Goal: Check status: Check status

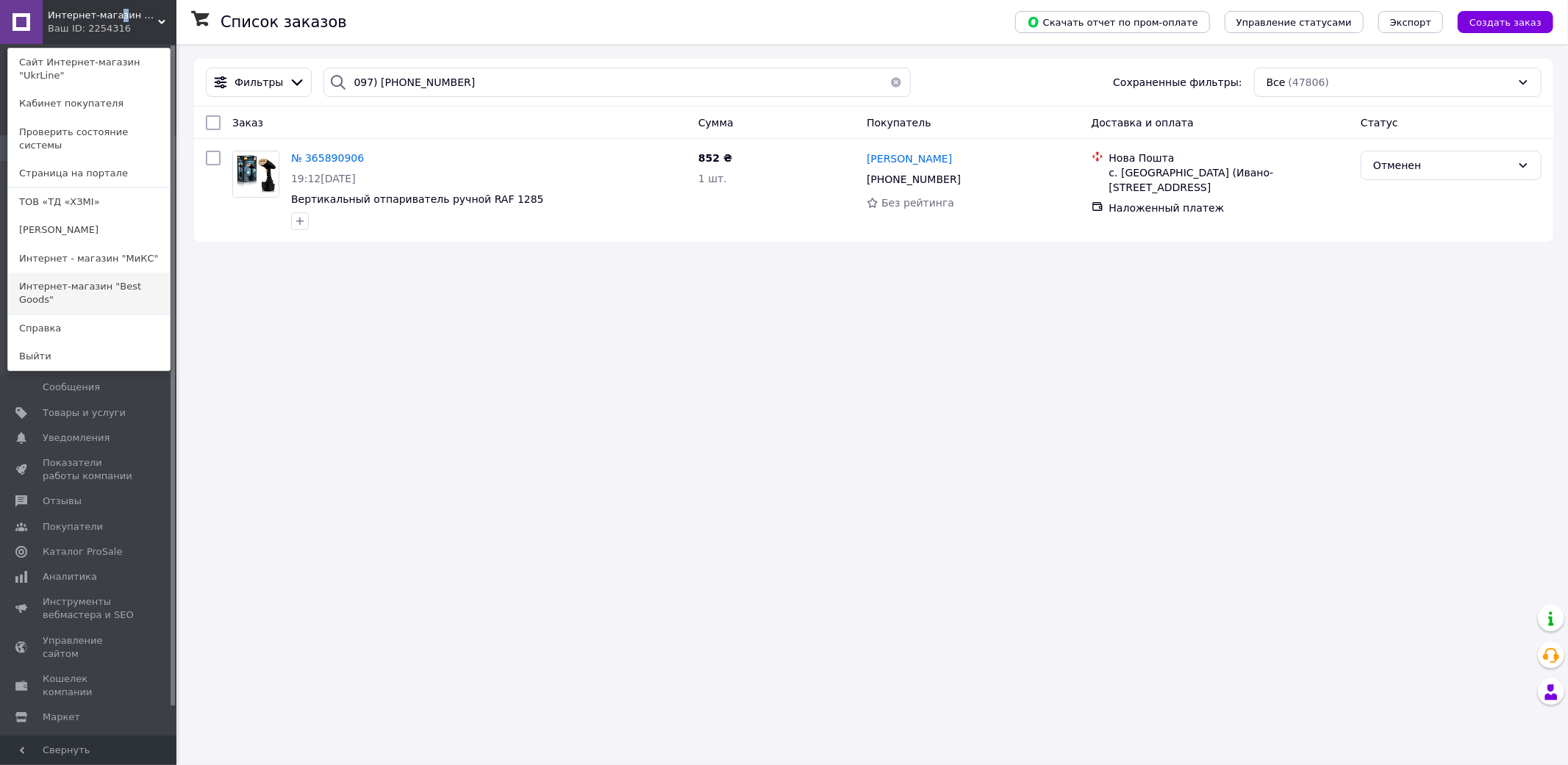
click at [91, 273] on link "Интернет-магазин "Best Goods"" at bounding box center [89, 293] width 162 height 41
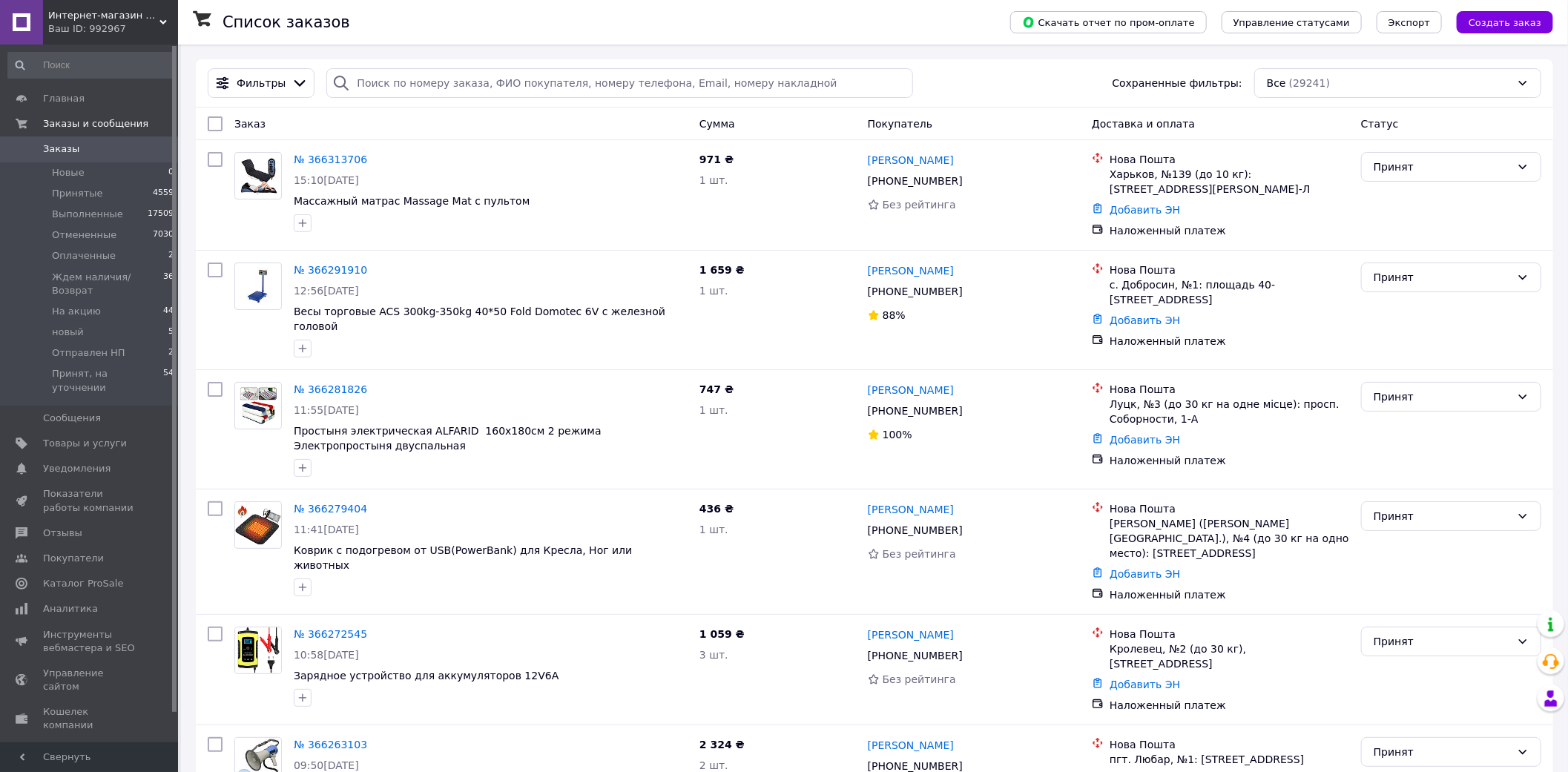
drag, startPoint x: 130, startPoint y: 26, endPoint x: 161, endPoint y: 100, distance: 80.2
click at [130, 25] on div "Ваш ID: 992967" at bounding box center [113, 29] width 129 height 14
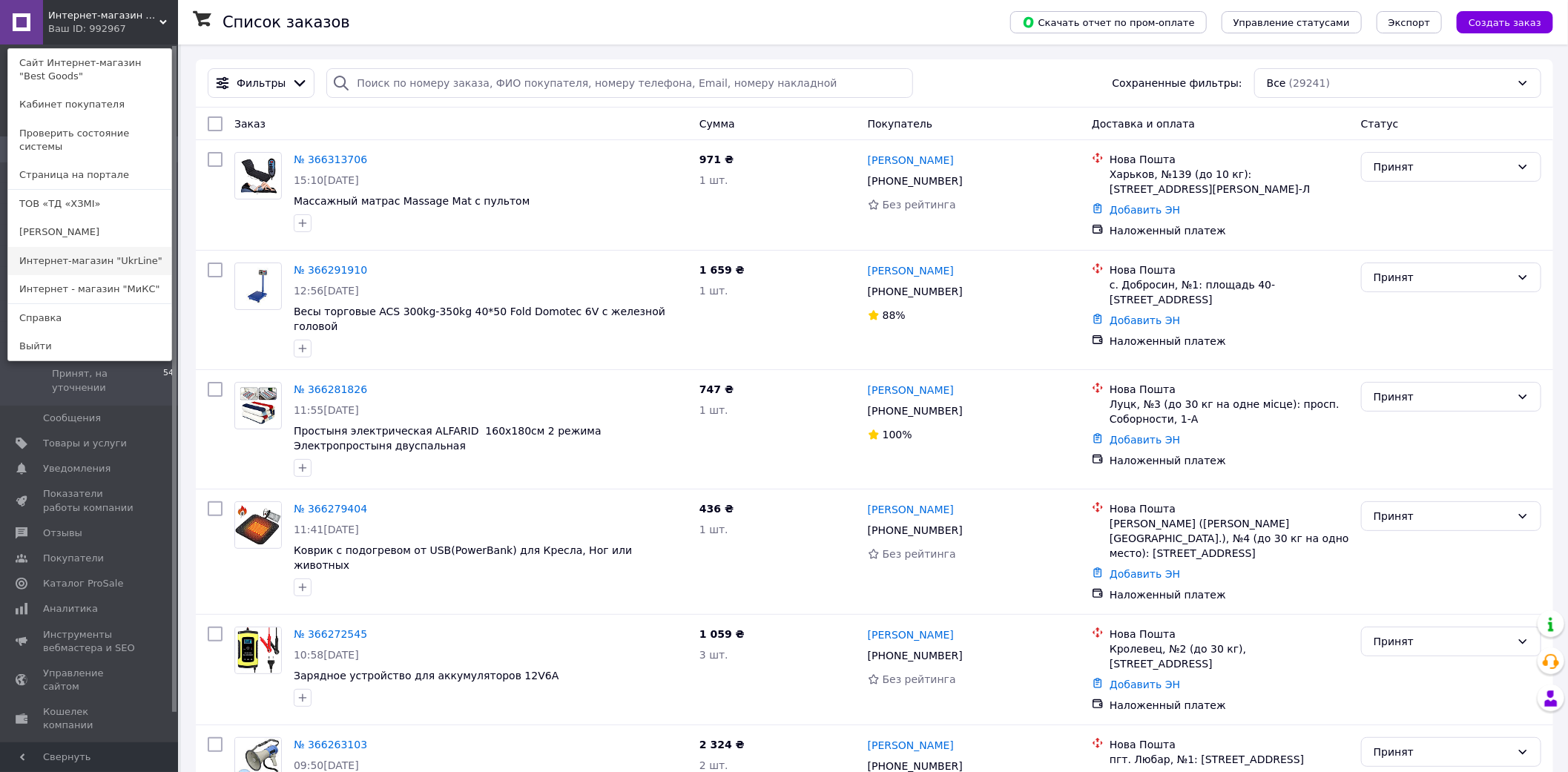
click at [112, 249] on link "Интернет-магазин "UkrLine"" at bounding box center [90, 261] width 163 height 28
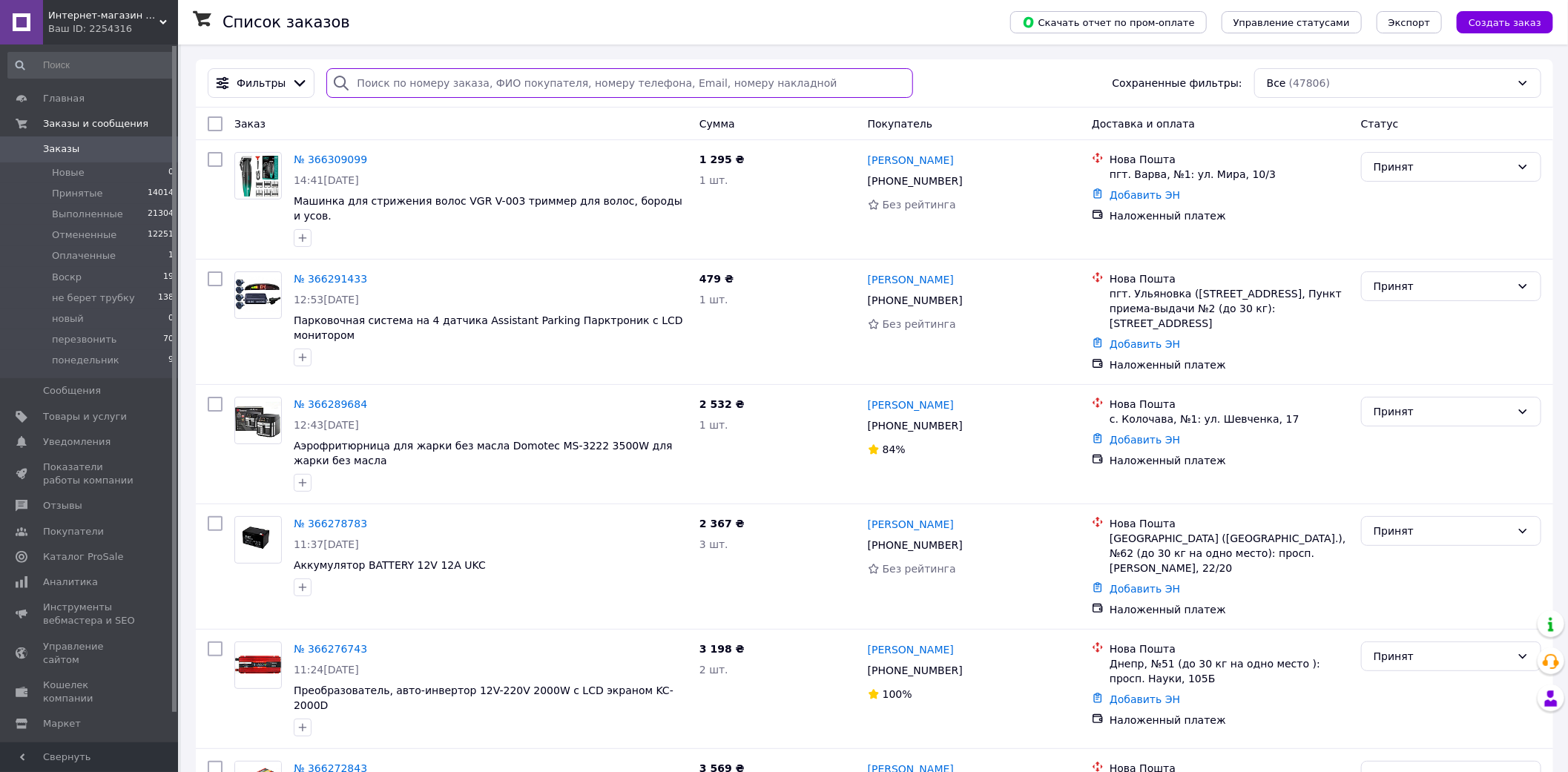
click at [445, 85] on input "search" at bounding box center [619, 83] width 586 height 30
paste input "(095) 420-47-63"
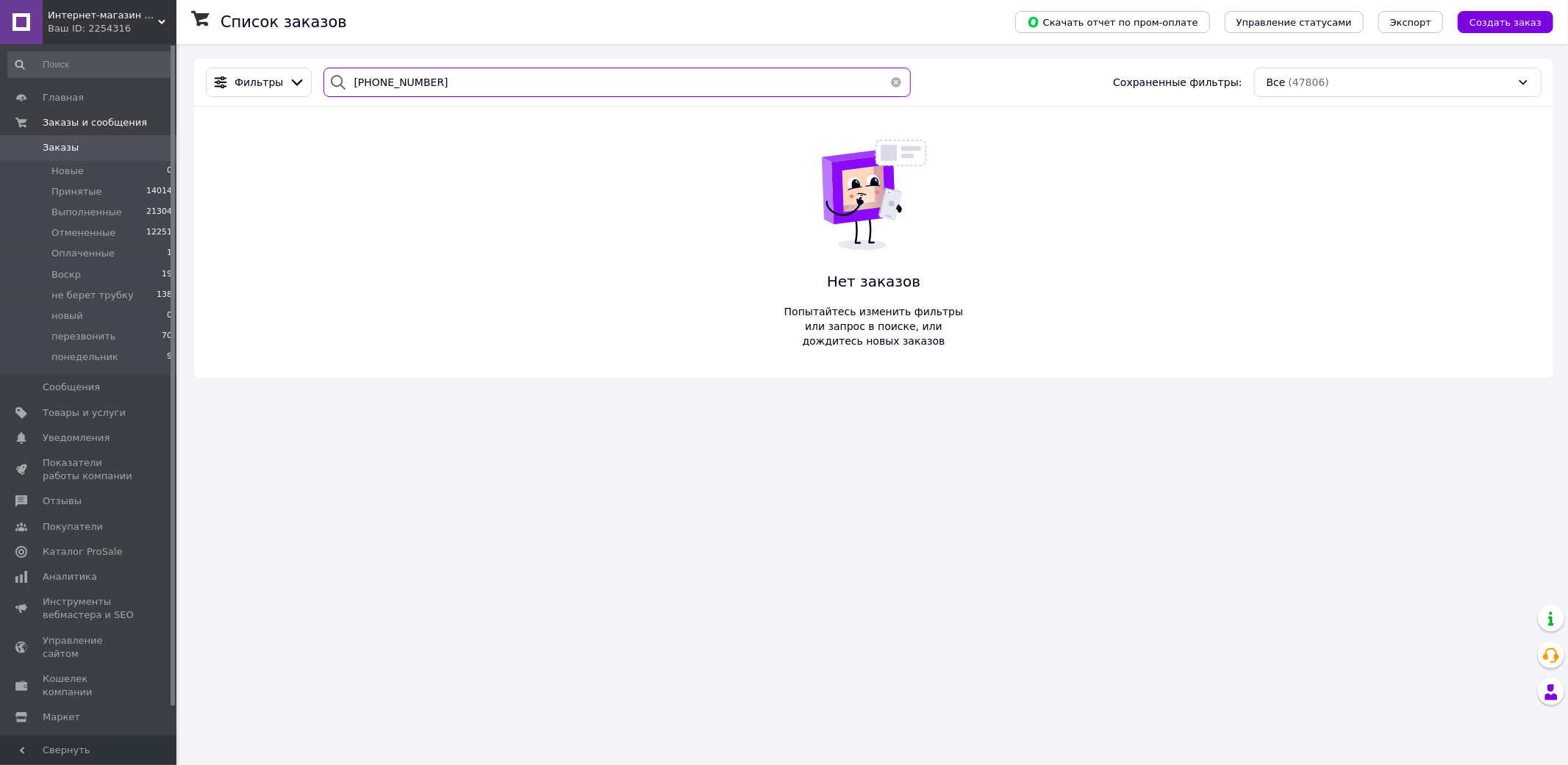
type input "(095) 420-47-63"
click at [111, 17] on span "Интернет-магазин "UkrLine"" at bounding box center [103, 15] width 111 height 14
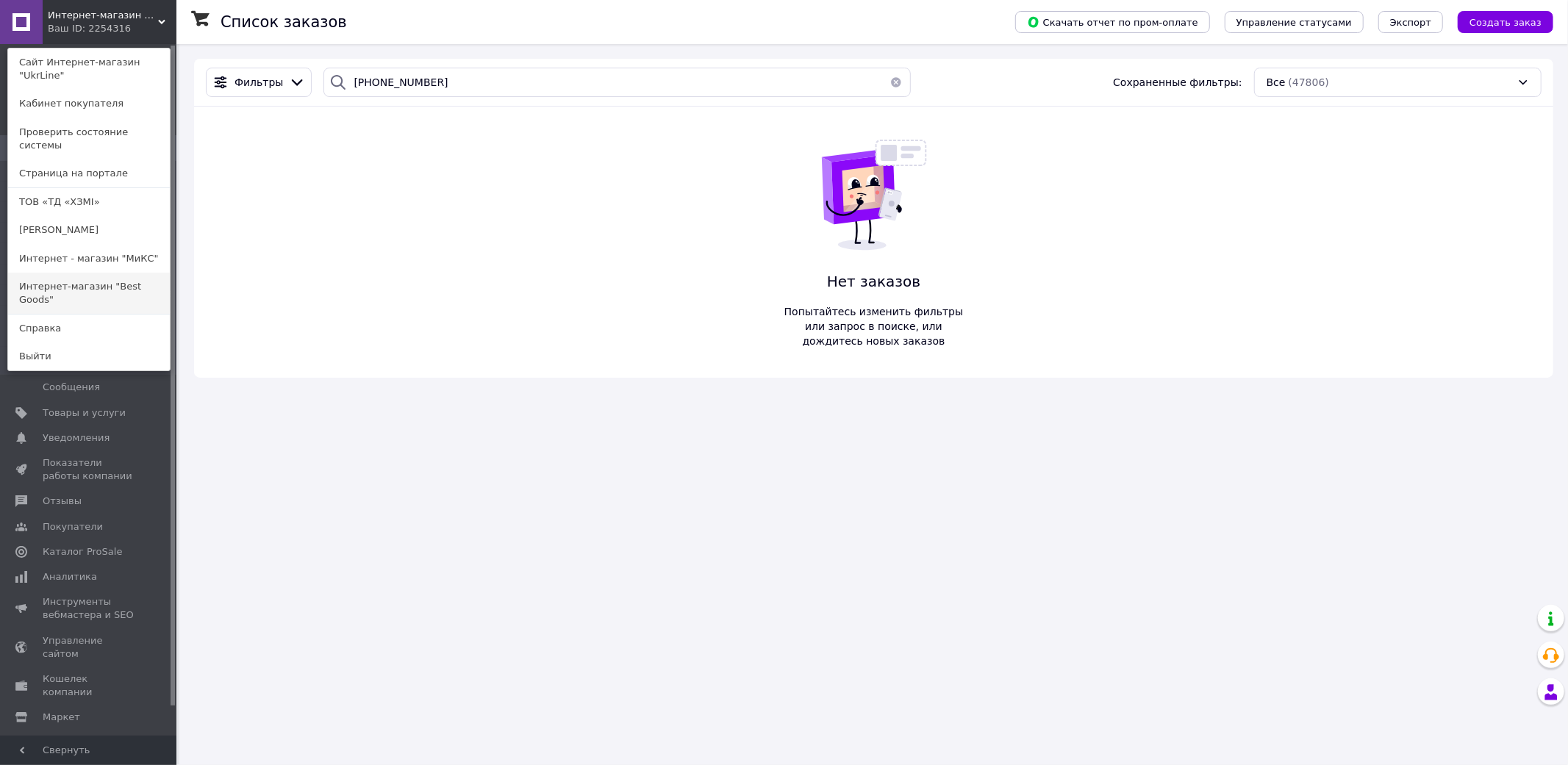
click at [115, 273] on link "Интернет-магазин "Best Goods"" at bounding box center [89, 293] width 162 height 41
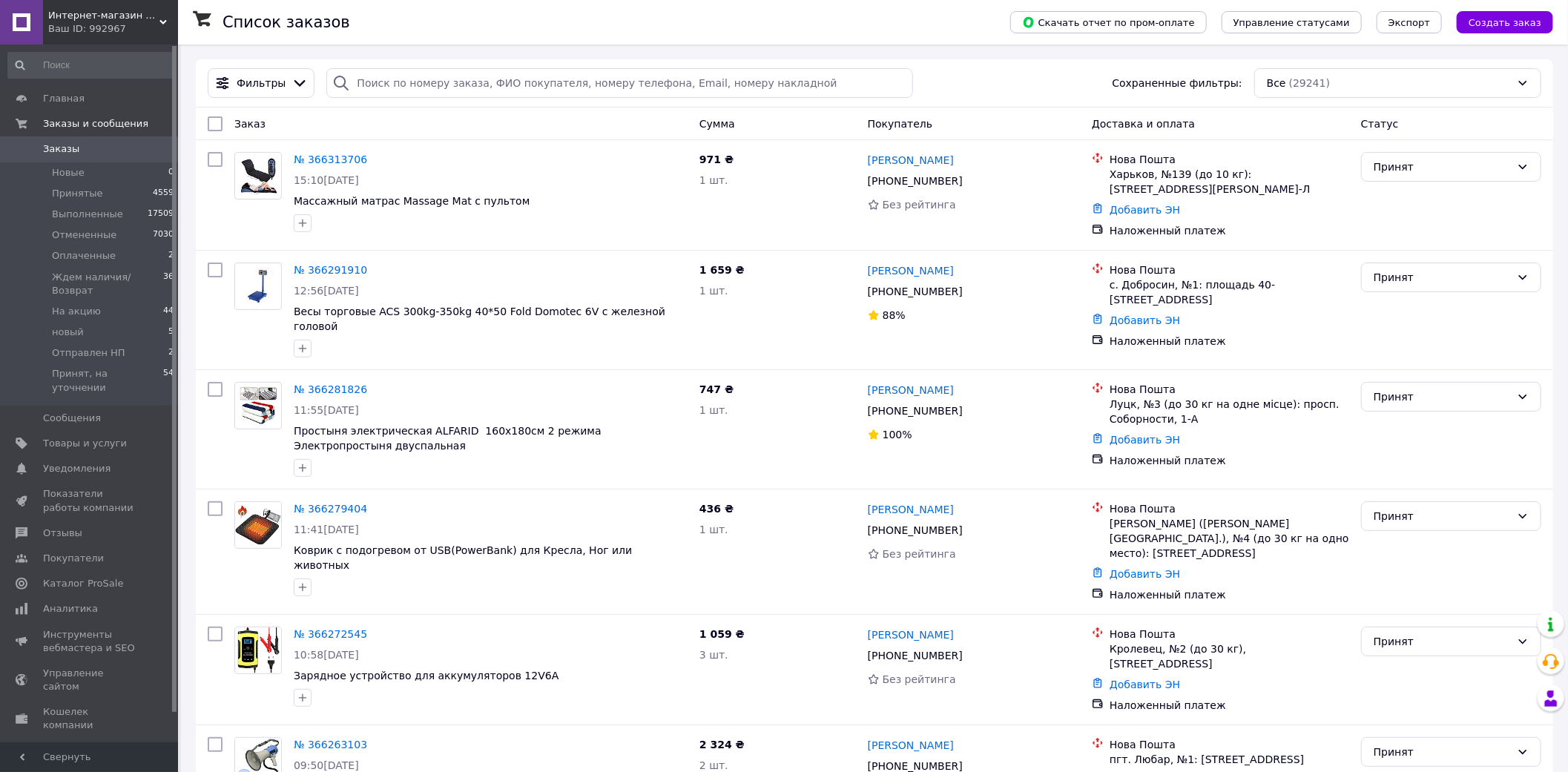
click at [138, 20] on span "Интернет-магазин "Best Goods"" at bounding box center [104, 15] width 112 height 14
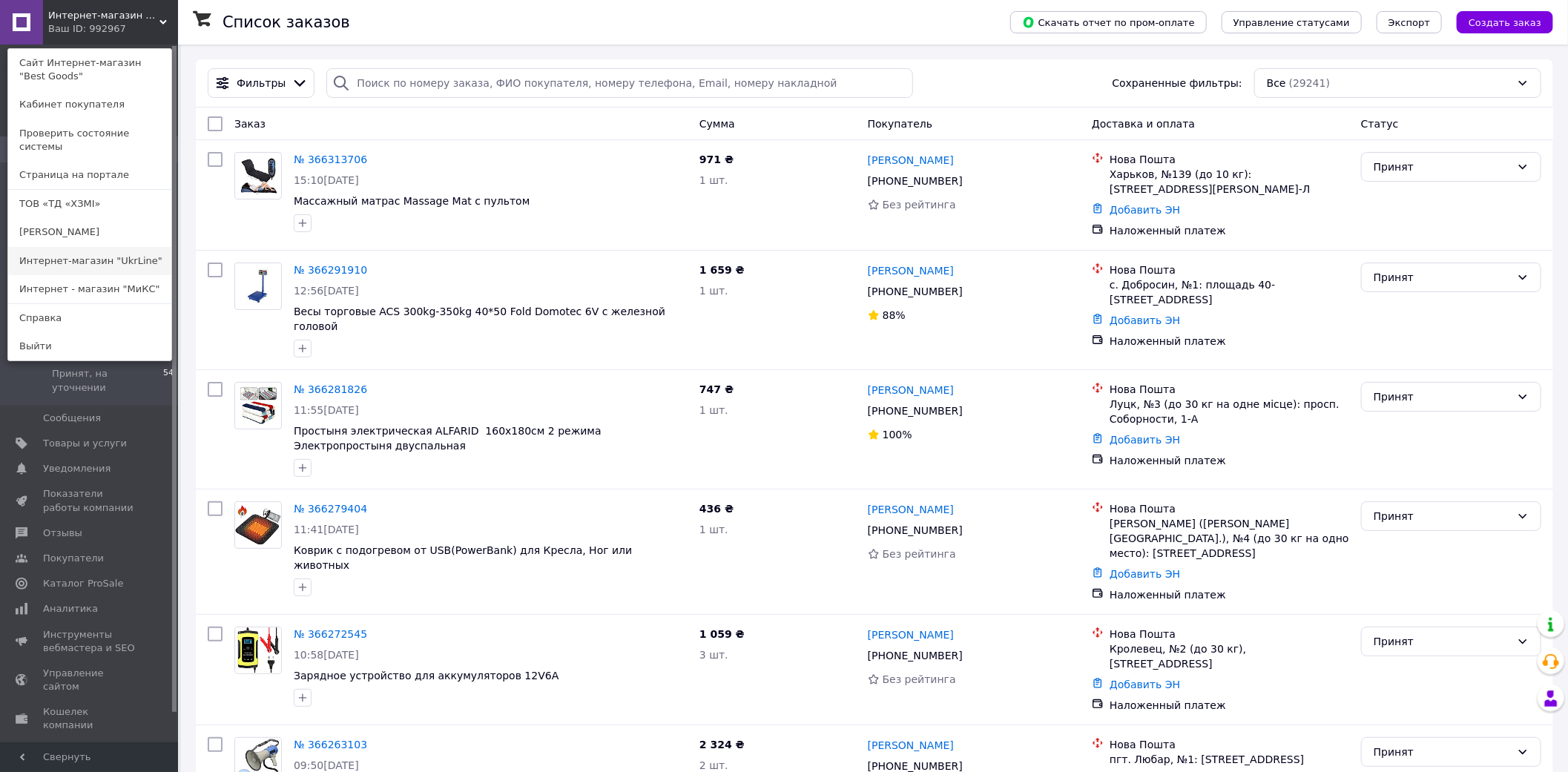
click at [121, 248] on link "Интернет-магазин "UkrLine"" at bounding box center [90, 261] width 163 height 28
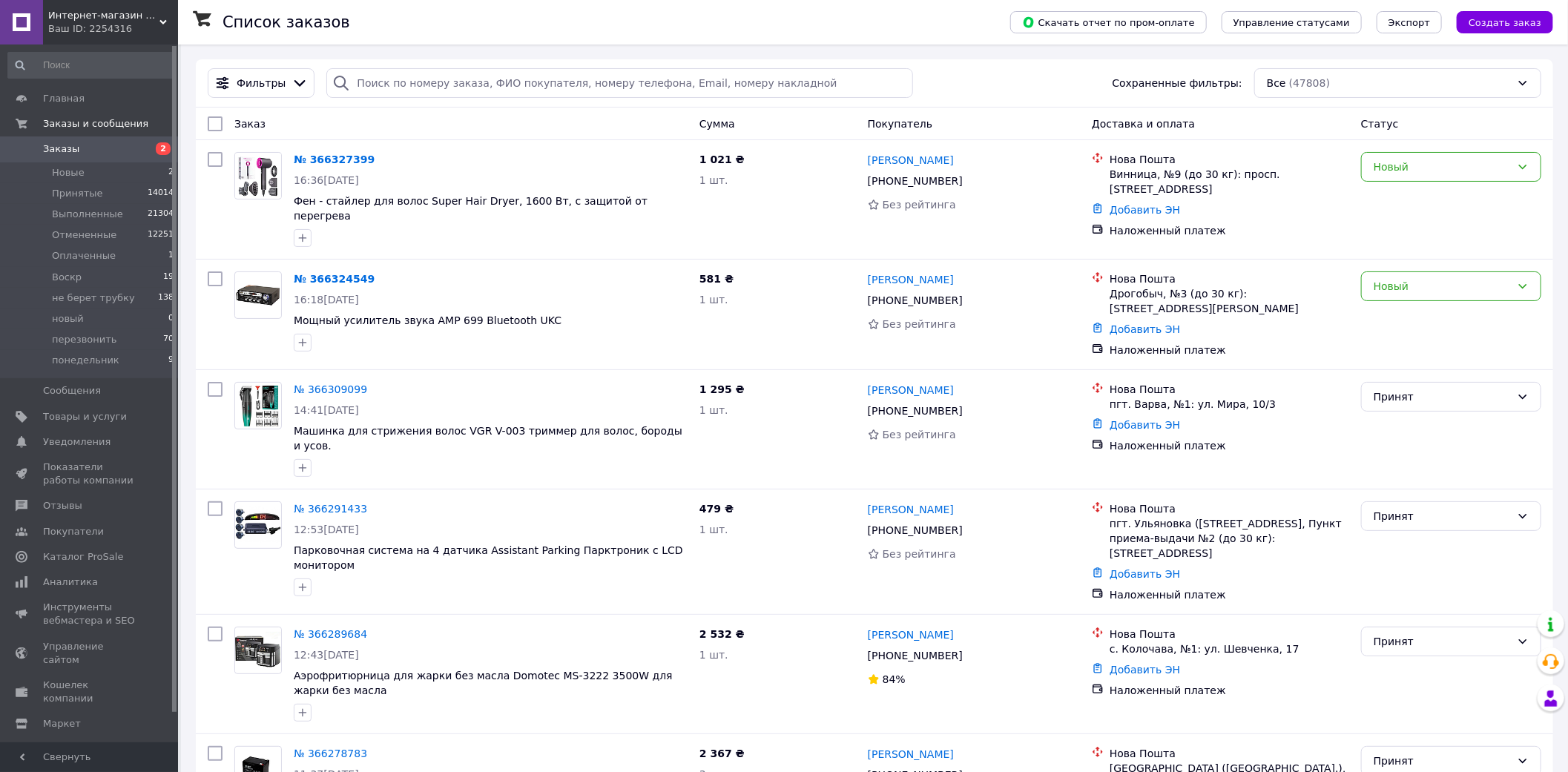
click at [159, 9] on span "Интернет-магазин "UkrLine"" at bounding box center [104, 15] width 112 height 14
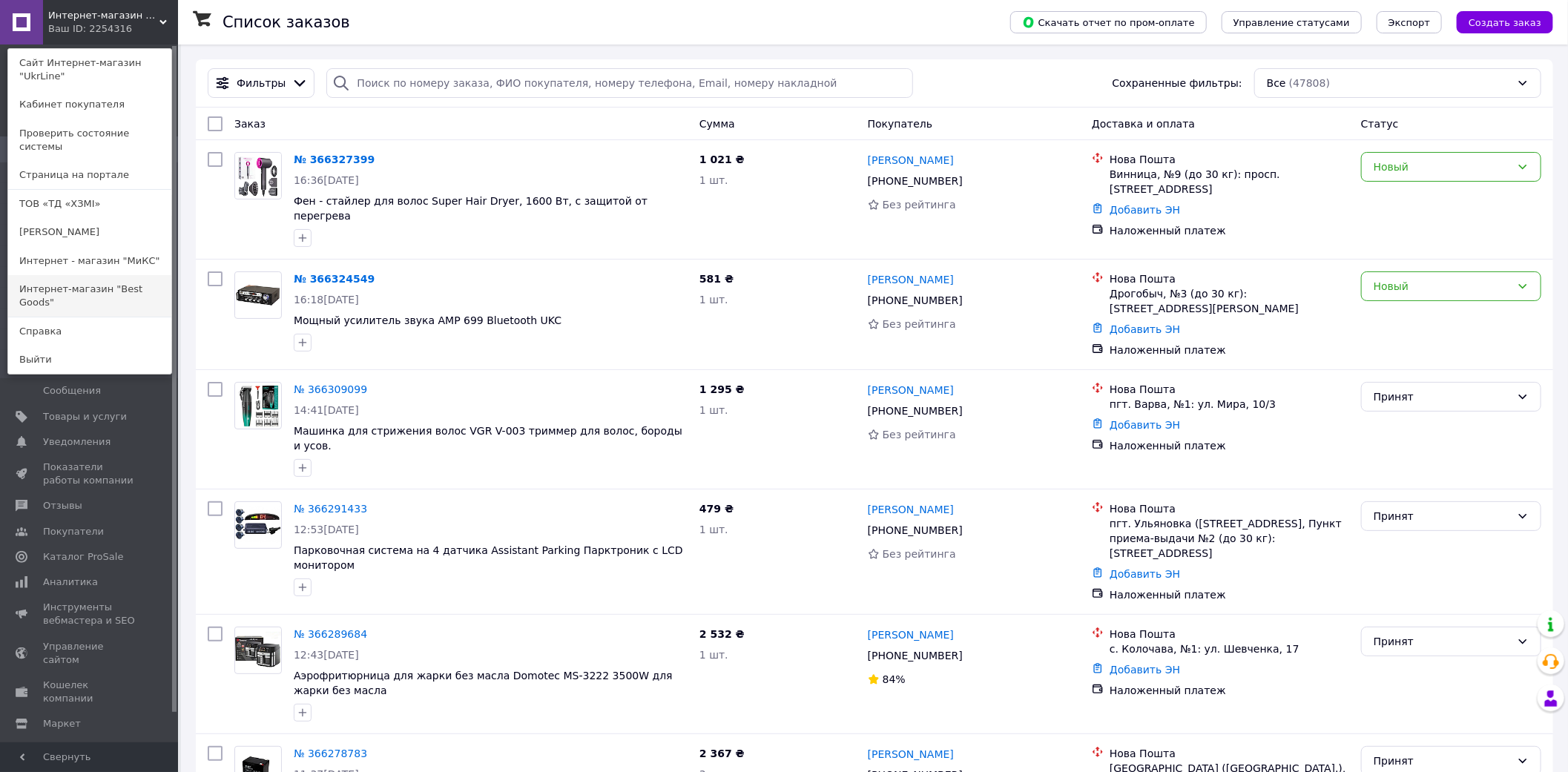
click at [83, 275] on link "Интернет-магазин "Best Goods"" at bounding box center [90, 295] width 163 height 41
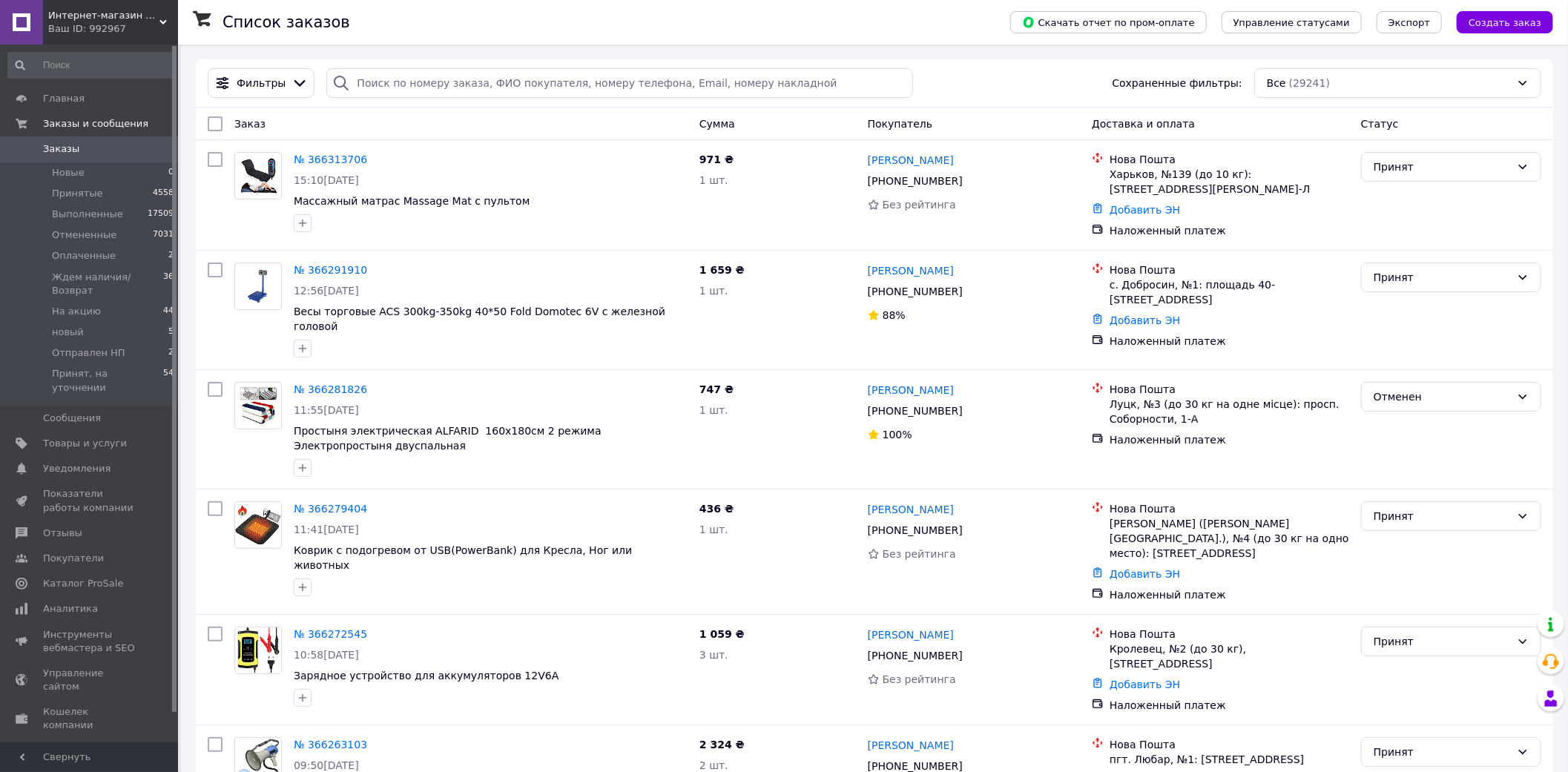
click at [91, 35] on div "Ваш ID: 992967" at bounding box center [113, 29] width 129 height 14
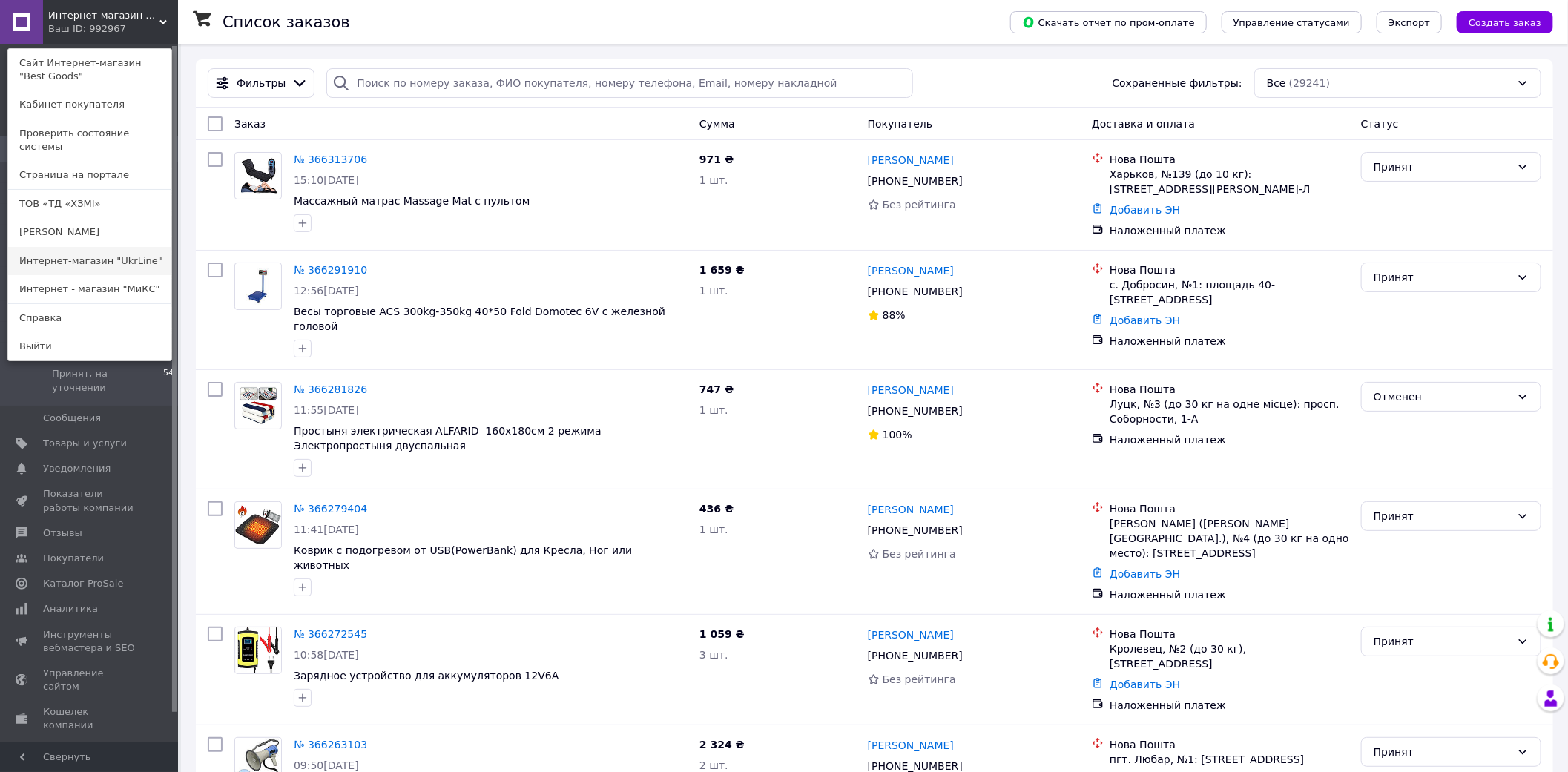
click at [121, 247] on link "Интернет-магазин "UkrLine"" at bounding box center [90, 261] width 163 height 28
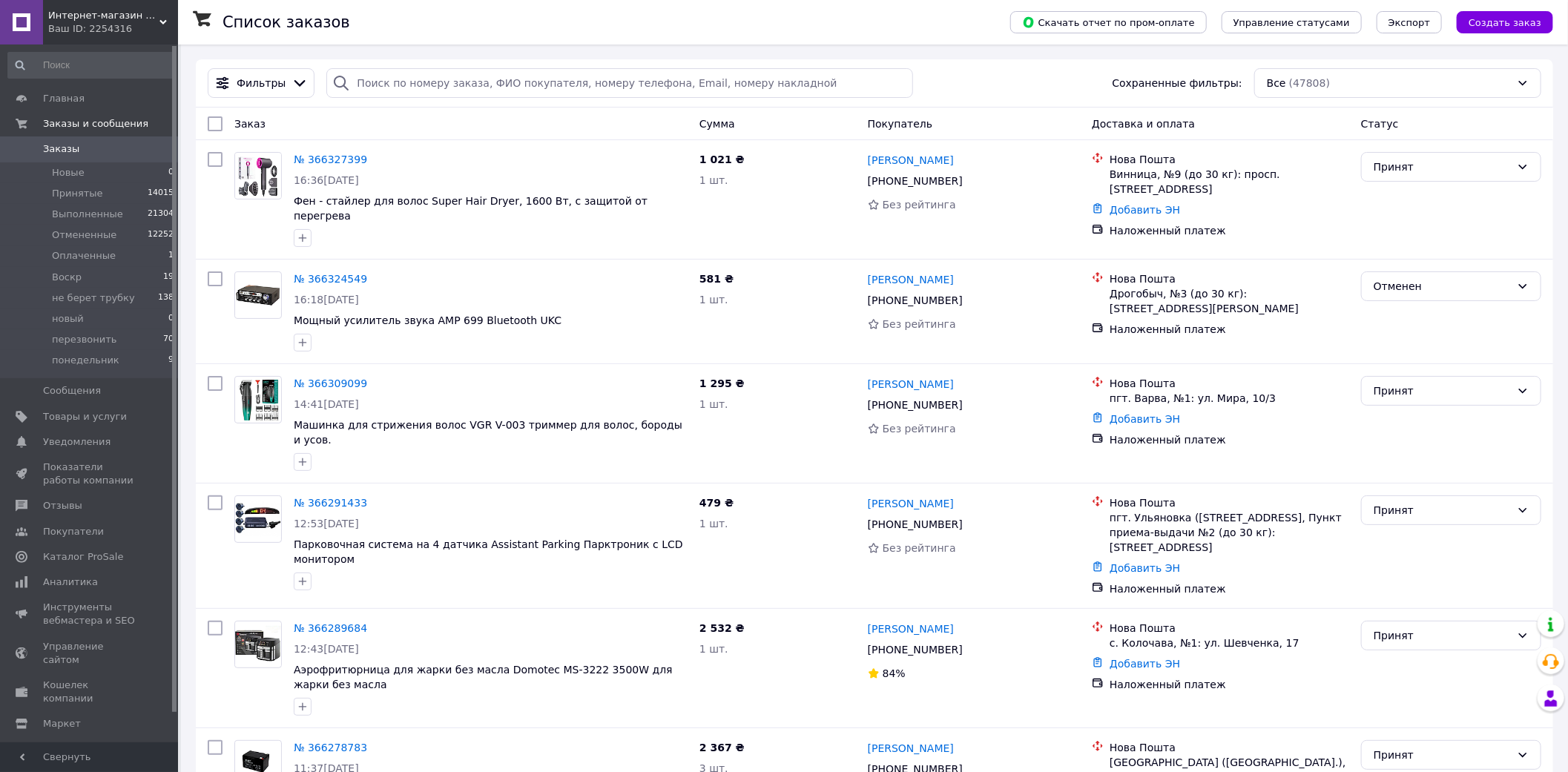
click at [85, 23] on div "Ваш ID: 2254316" at bounding box center [113, 29] width 129 height 14
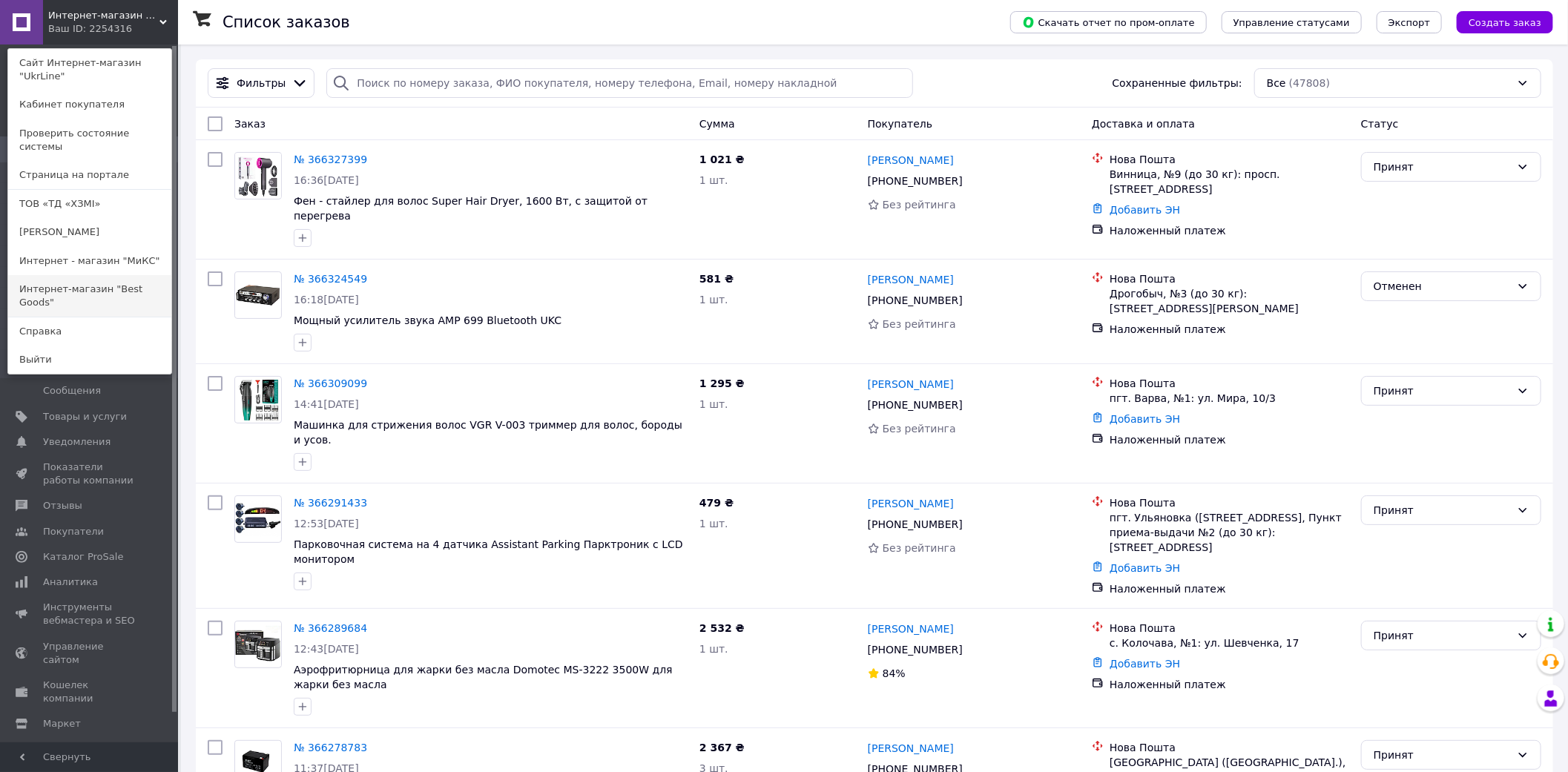
click at [143, 275] on link "Интернет-магазин "Best Goods"" at bounding box center [90, 295] width 163 height 41
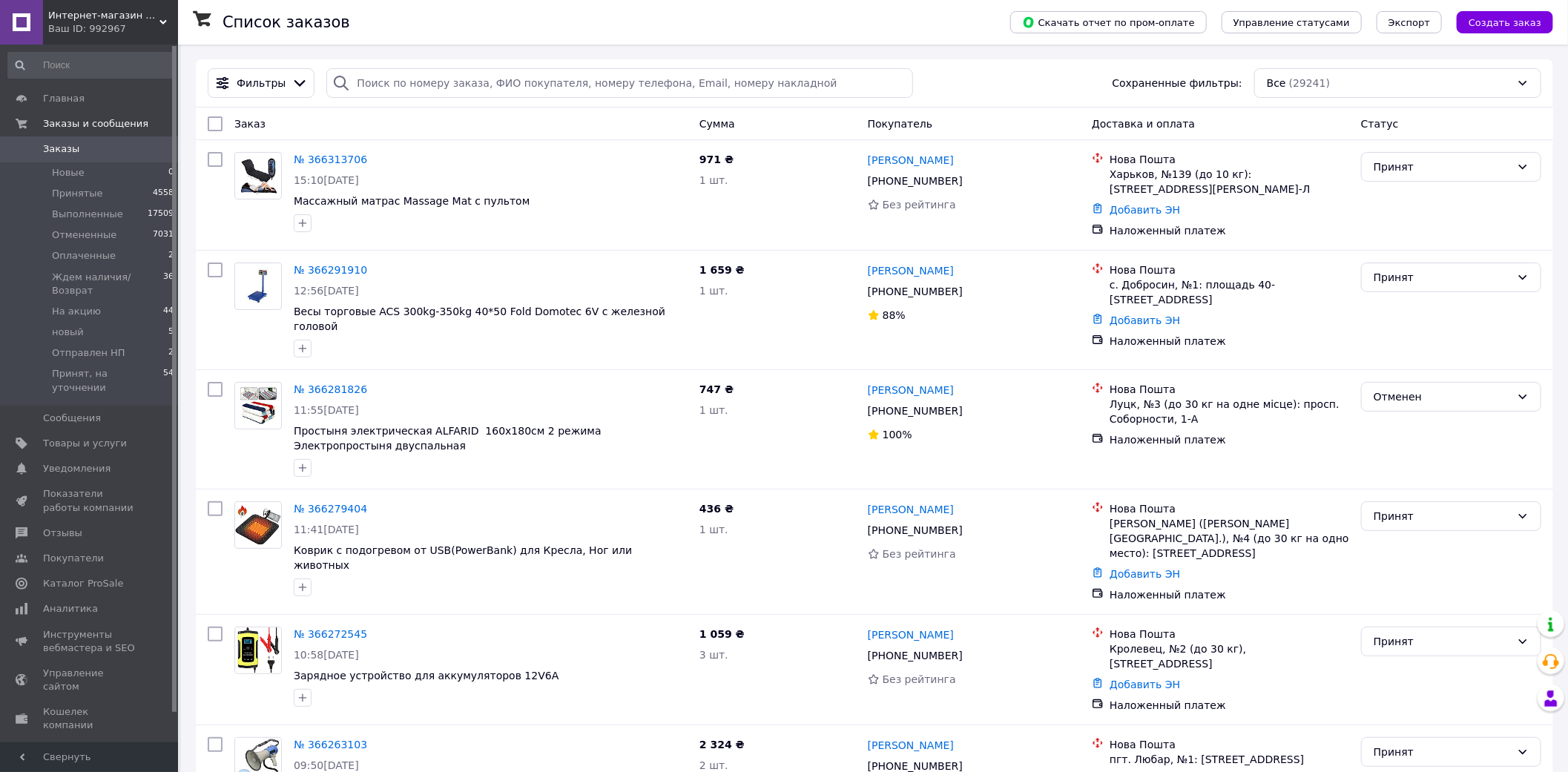
click at [117, 30] on div "Ваш ID: 992967" at bounding box center [113, 29] width 129 height 14
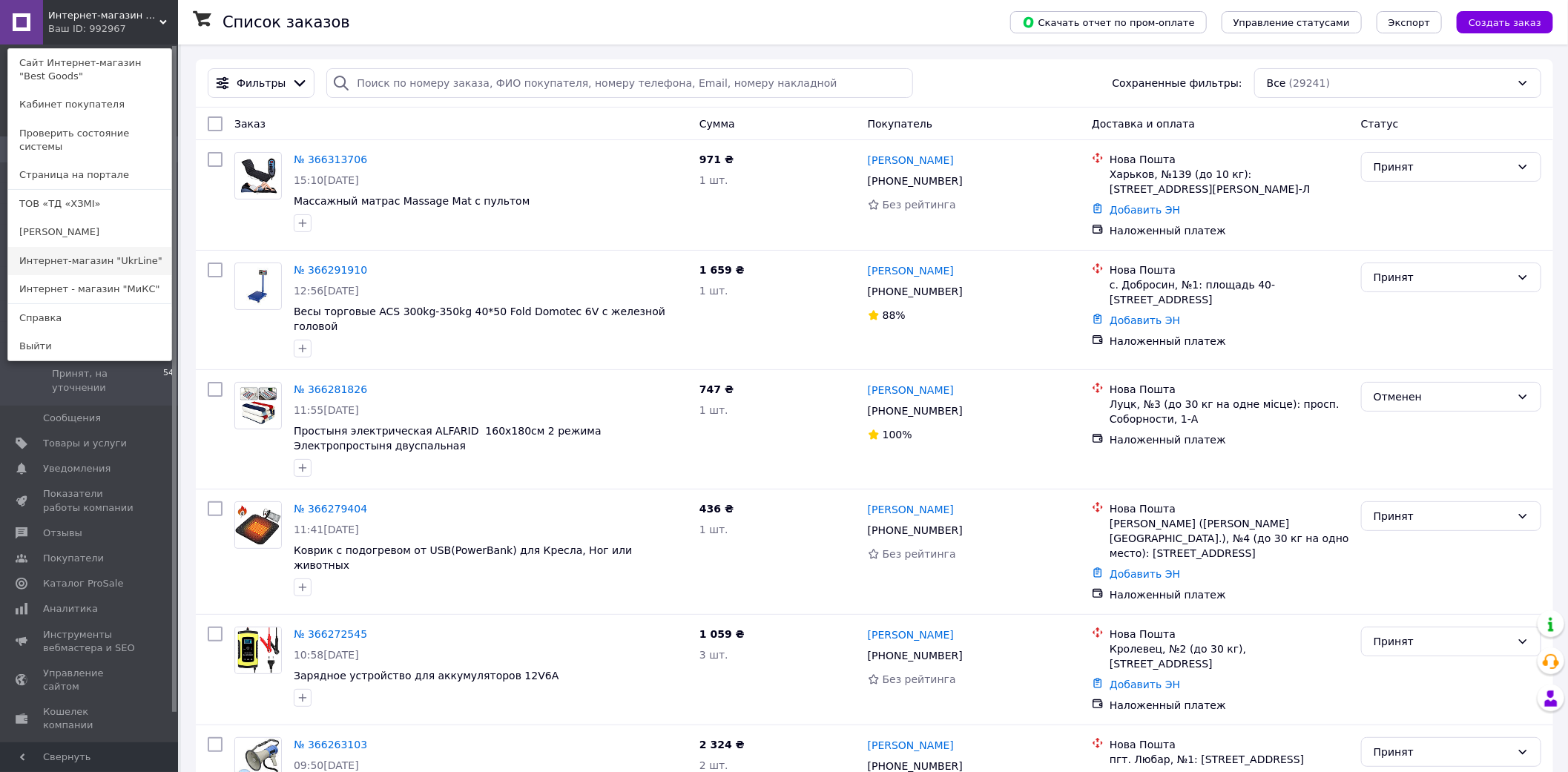
click at [132, 248] on link "Интернет-магазин "UkrLine"" at bounding box center [90, 261] width 163 height 28
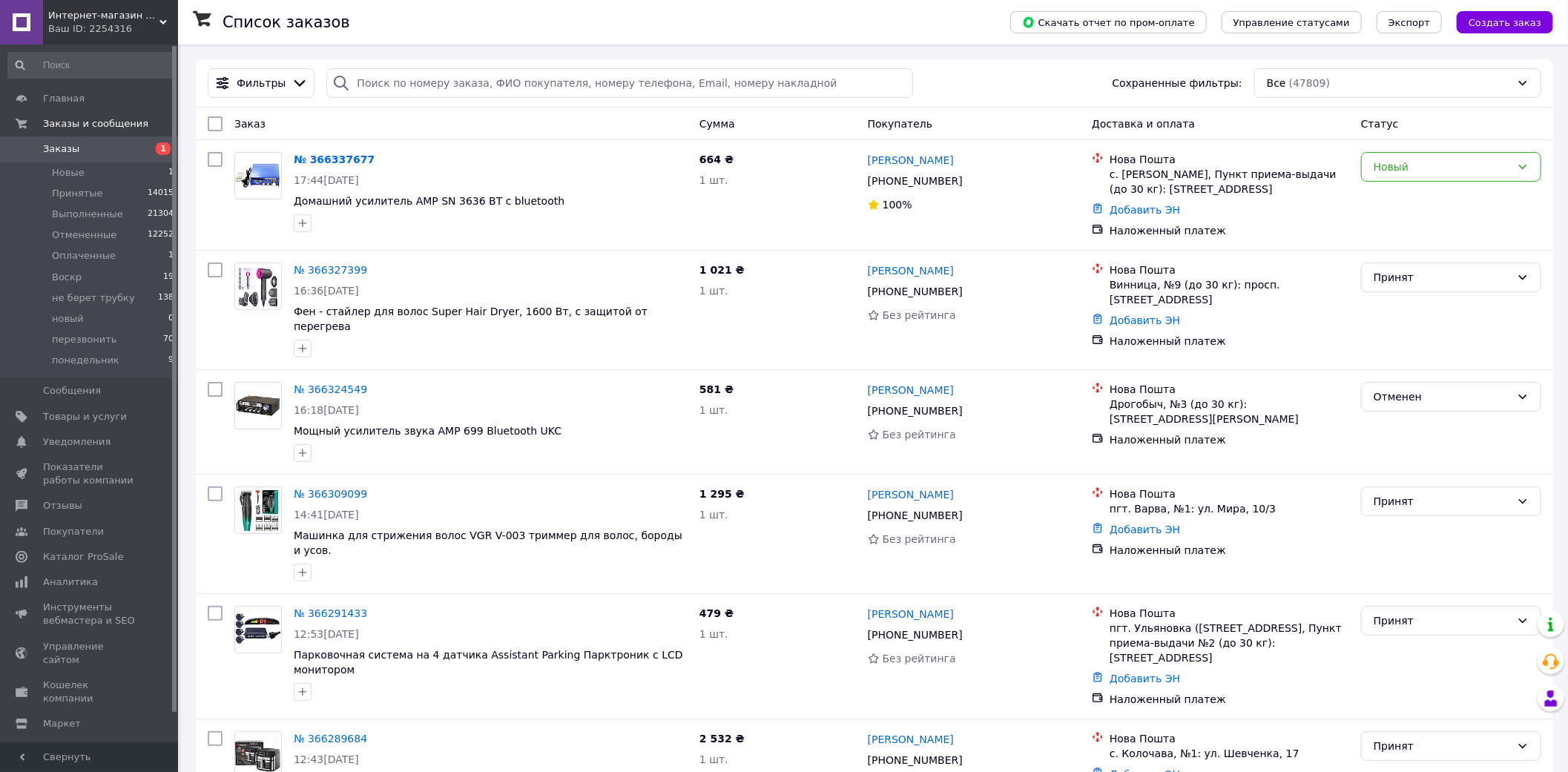
click at [103, 28] on div "Ваш ID: 2254316" at bounding box center [113, 29] width 129 height 14
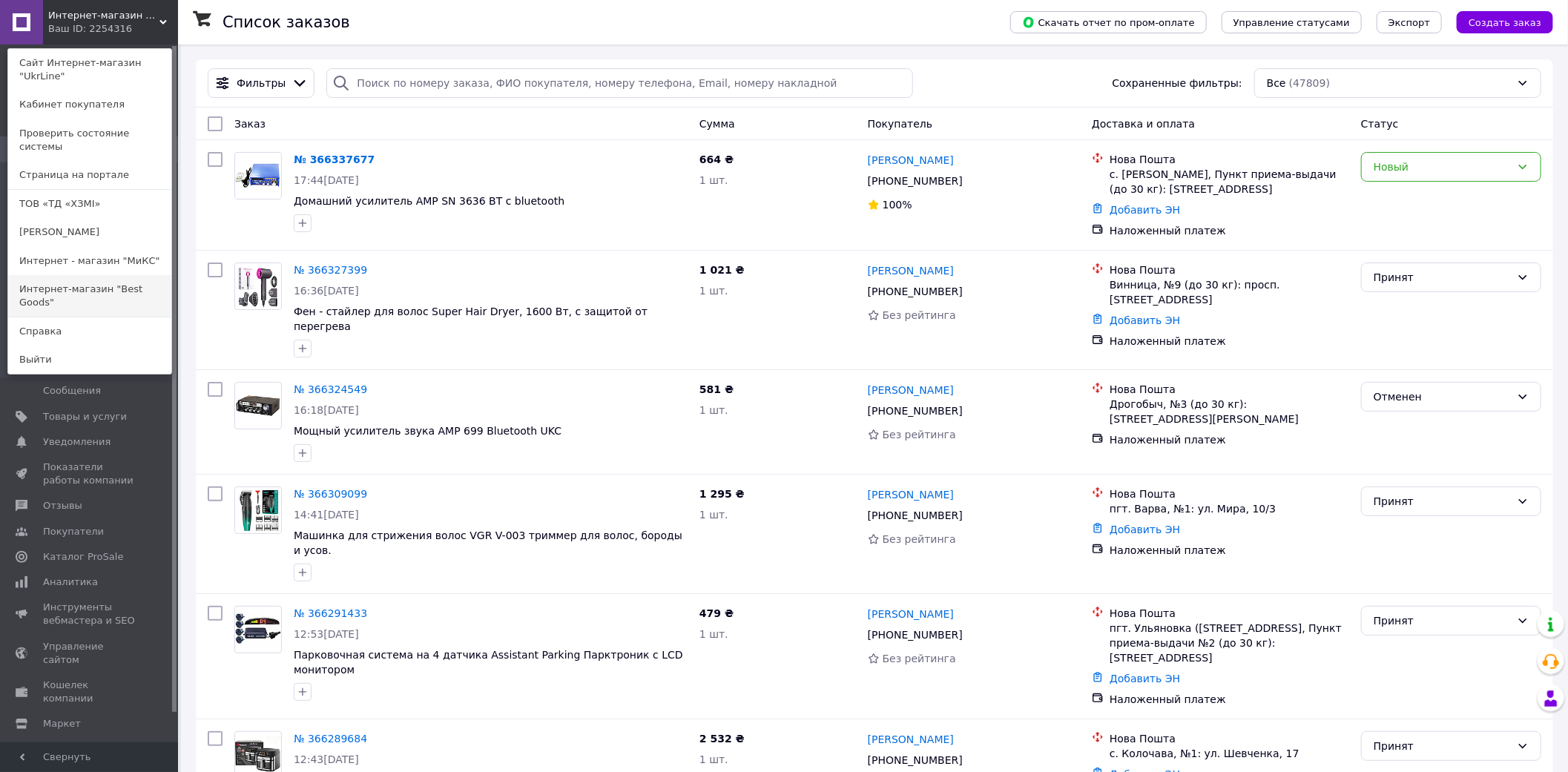
click at [105, 275] on link "Интернет-магазин "Best Goods"" at bounding box center [90, 295] width 163 height 41
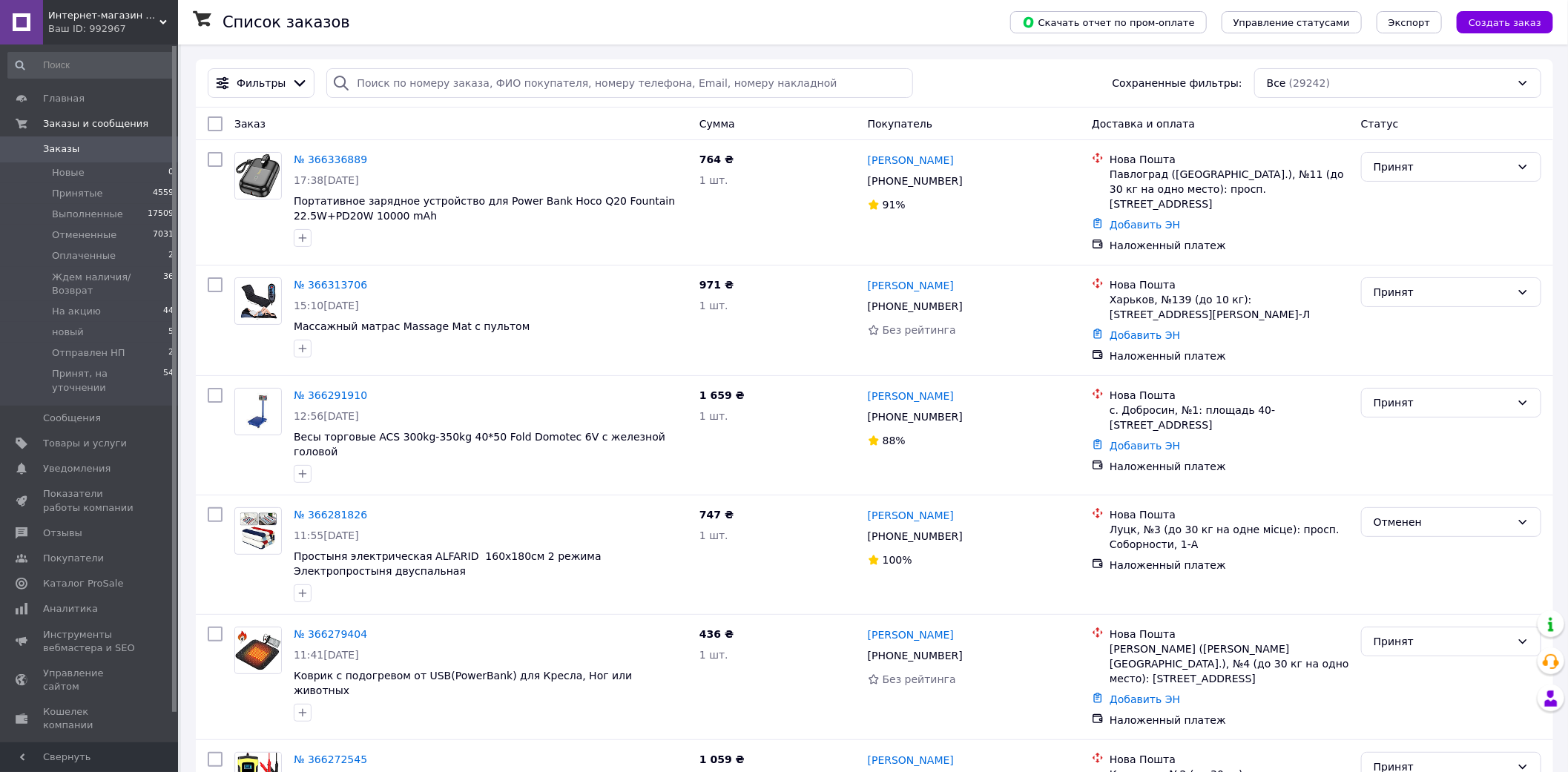
click at [65, 24] on div "Ваш ID: 992967" at bounding box center [113, 29] width 129 height 14
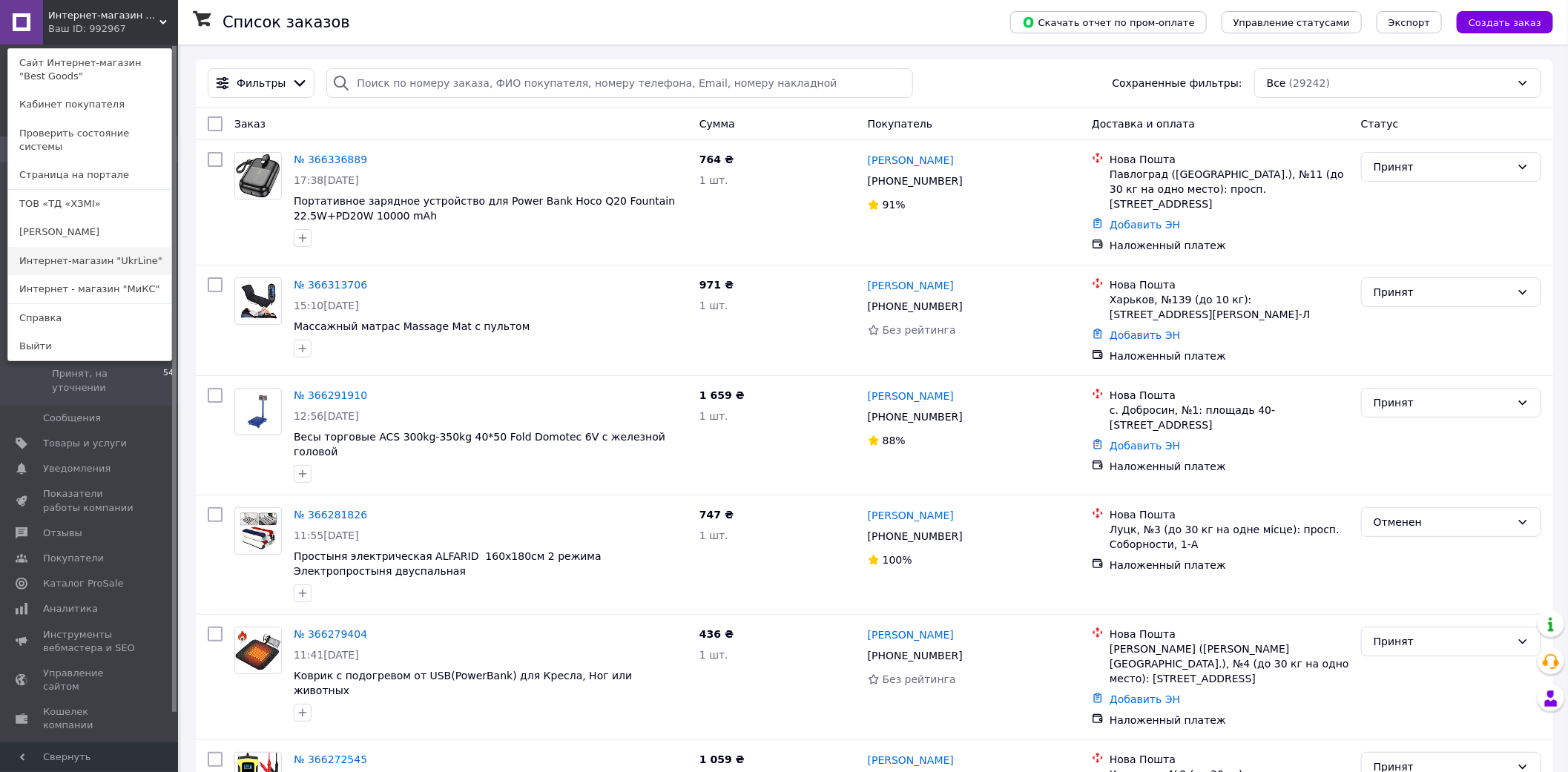
click at [121, 247] on link "Интернет-магазин "UkrLine"" at bounding box center [90, 261] width 163 height 28
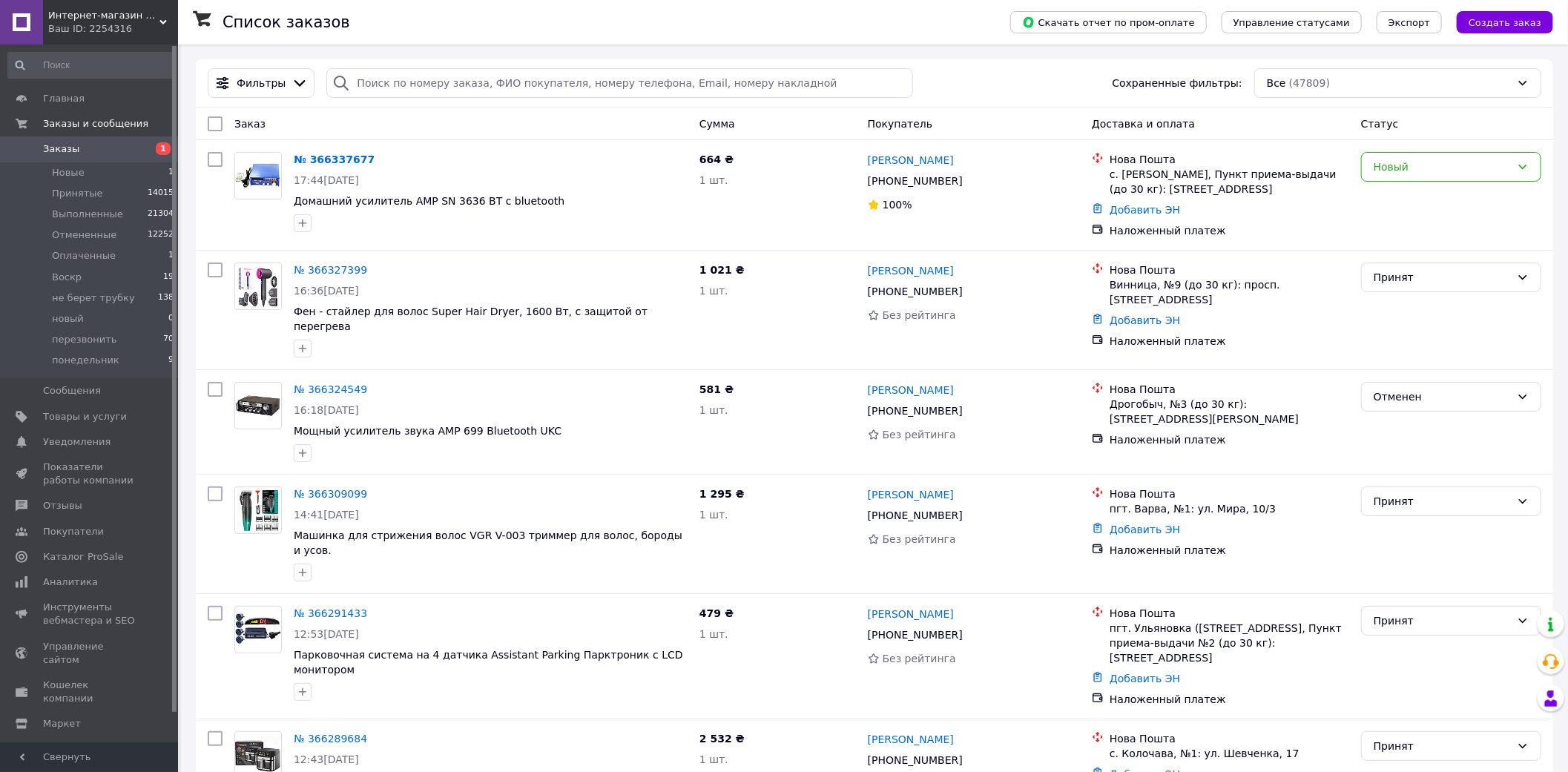
click at [124, 10] on span "Интернет-магазин "UkrLine"" at bounding box center [104, 15] width 112 height 14
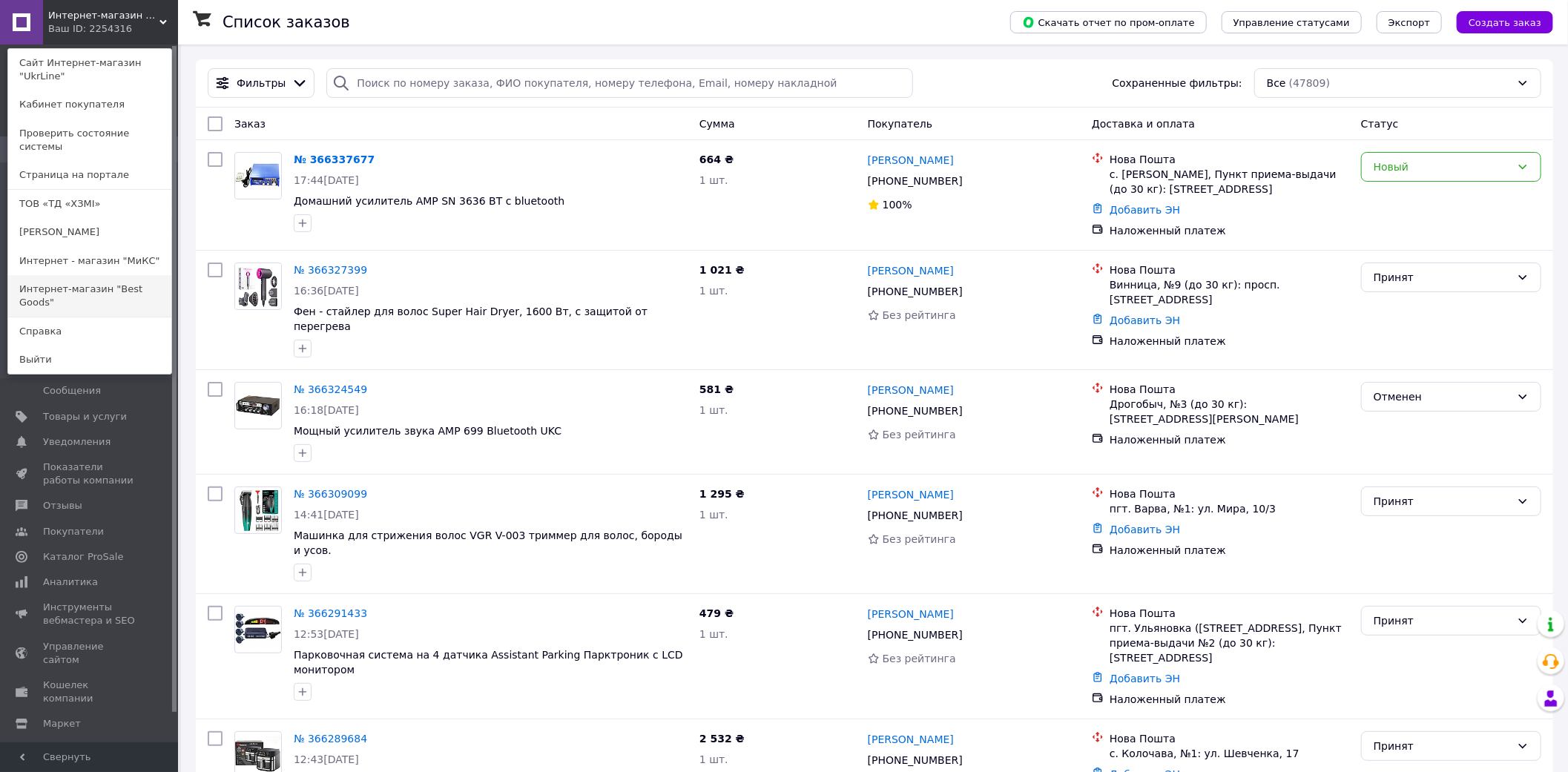
click at [123, 275] on link "Интернет-магазин "Best Goods"" at bounding box center [90, 295] width 163 height 41
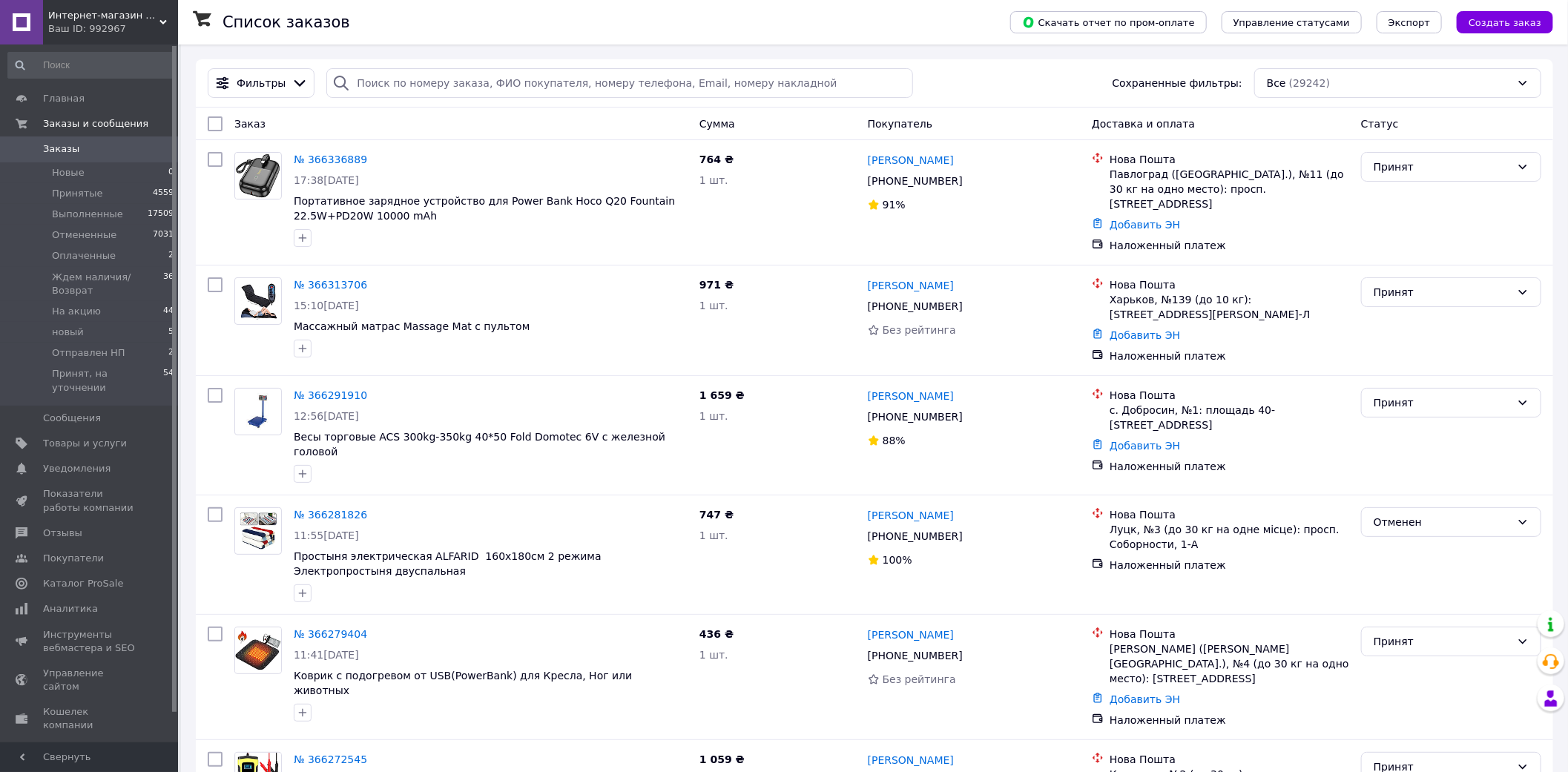
click at [137, 27] on div "Ваш ID: 992967" at bounding box center [113, 29] width 129 height 14
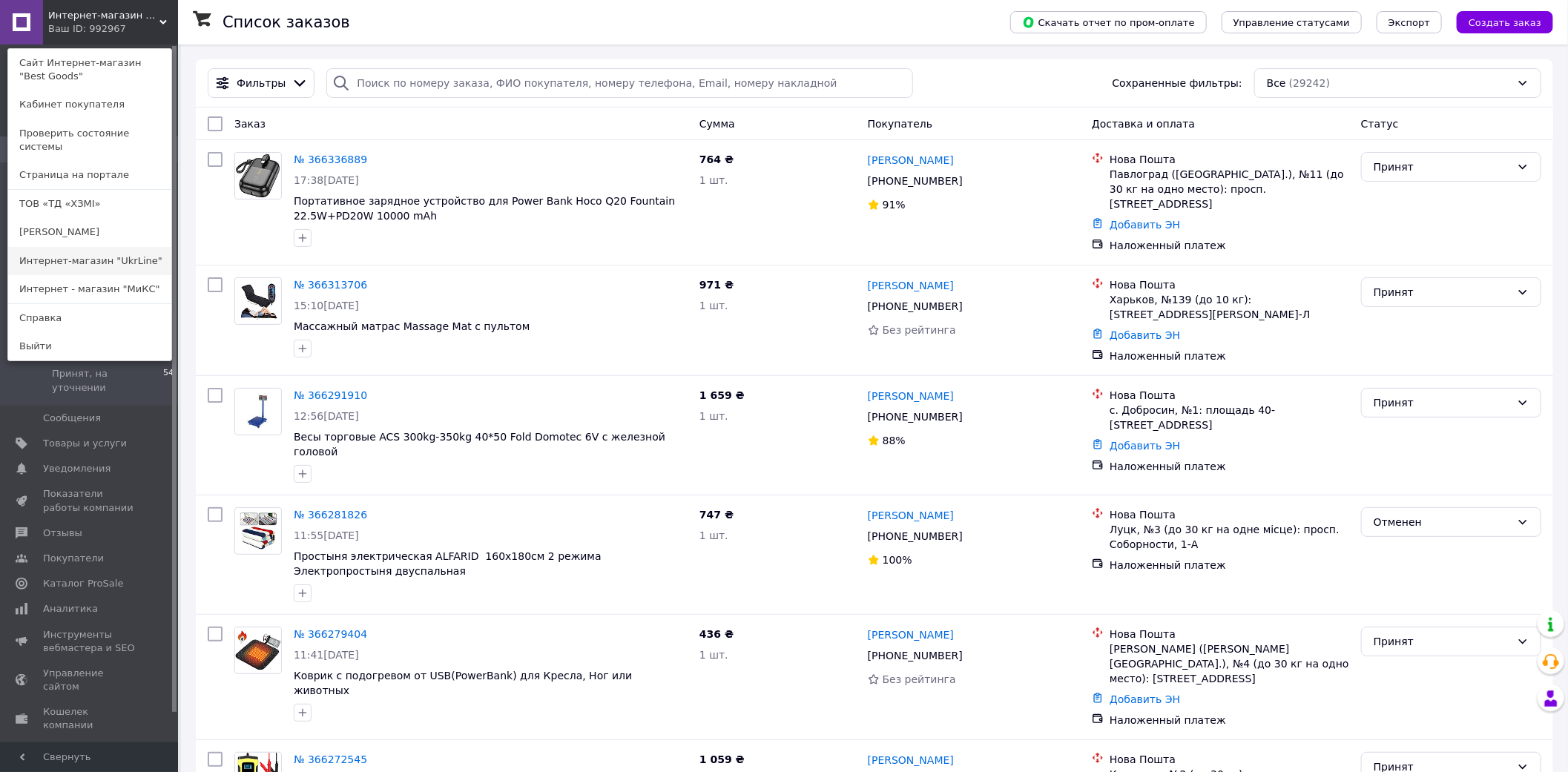
click at [122, 247] on link "Интернет-магазин "UkrLine"" at bounding box center [90, 261] width 163 height 28
